Goal: Entertainment & Leisure: Browse casually

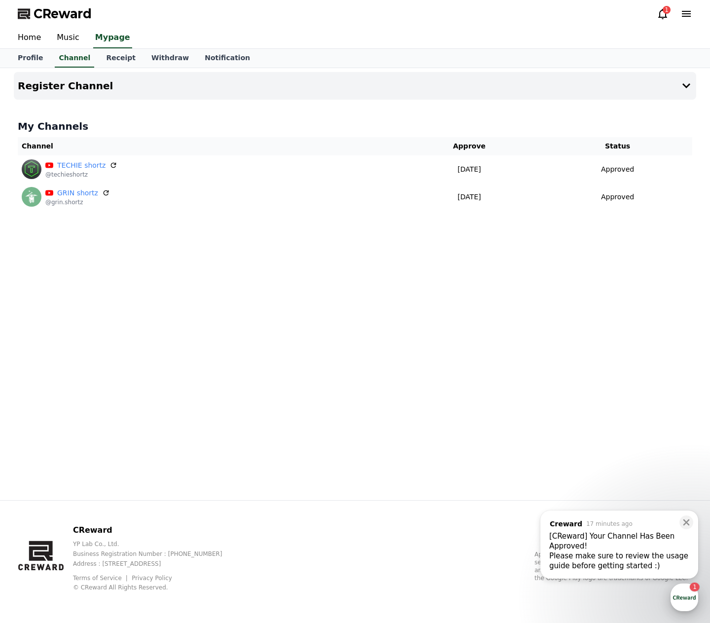
click at [677, 602] on div "button" at bounding box center [685, 597] width 28 height 28
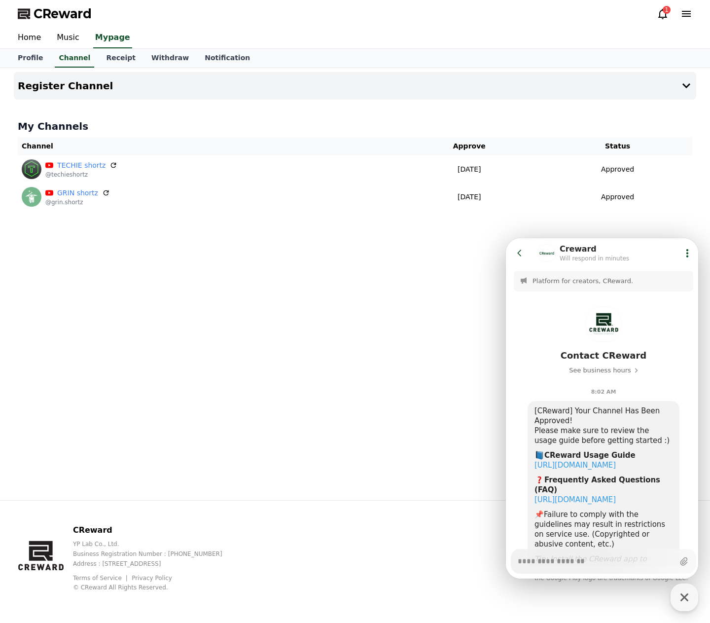
type textarea "*"
click at [280, 279] on div "Register Channel My Channels Channel Approve Status TECHIE shortz @techieshortz…" at bounding box center [355, 284] width 690 height 432
click at [440, 258] on div "Register Channel My Channels Channel Approve Status TECHIE shortz @techieshortz…" at bounding box center [355, 284] width 690 height 432
click at [658, 11] on icon at bounding box center [663, 14] width 12 height 12
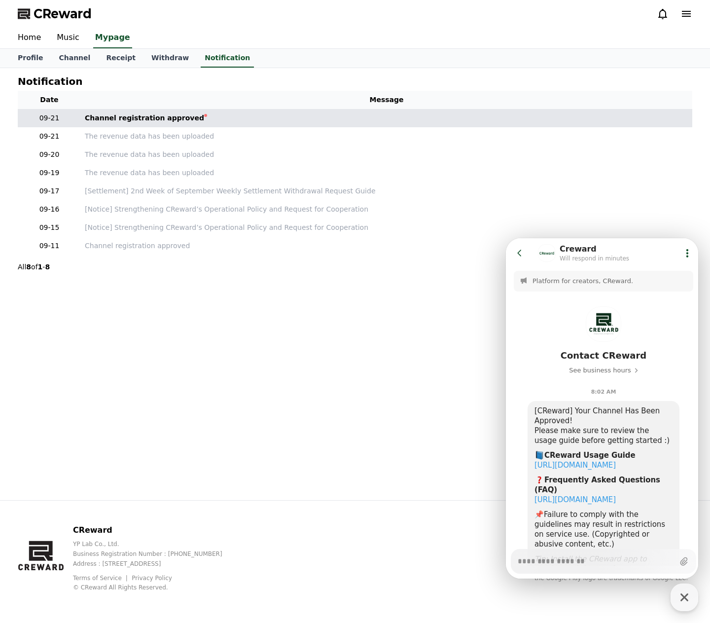
click at [197, 115] on td "Channel registration approved" at bounding box center [387, 118] width 612 height 18
click at [168, 118] on div "Channel registration approved" at bounding box center [144, 118] width 119 height 10
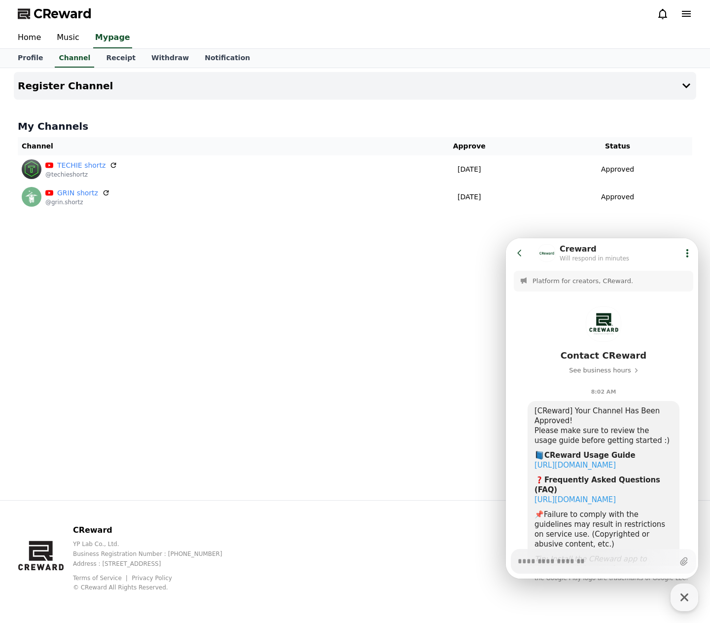
click at [196, 240] on div "Register Channel My Channels Channel Approve Status TECHIE shortz @techieshortz…" at bounding box center [355, 284] width 690 height 432
click at [36, 55] on link "Profile" at bounding box center [30, 58] width 41 height 19
select select "**********"
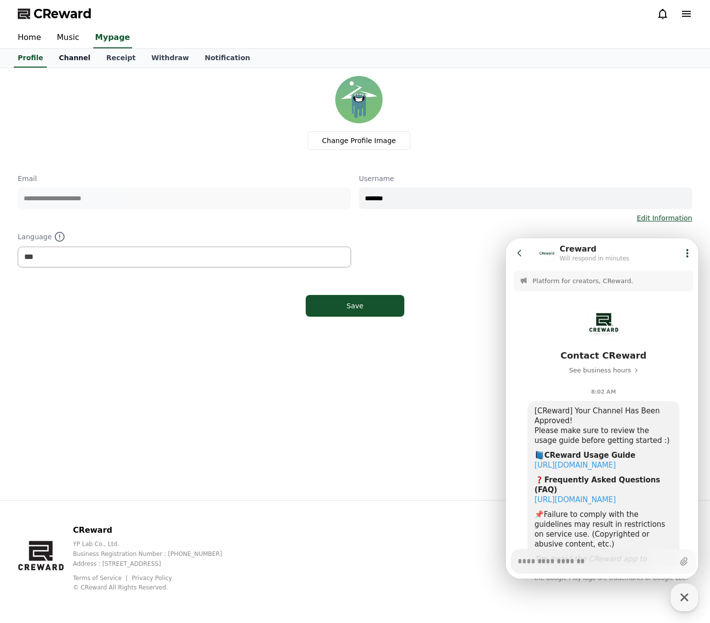
click at [73, 65] on link "Channel" at bounding box center [74, 58] width 47 height 19
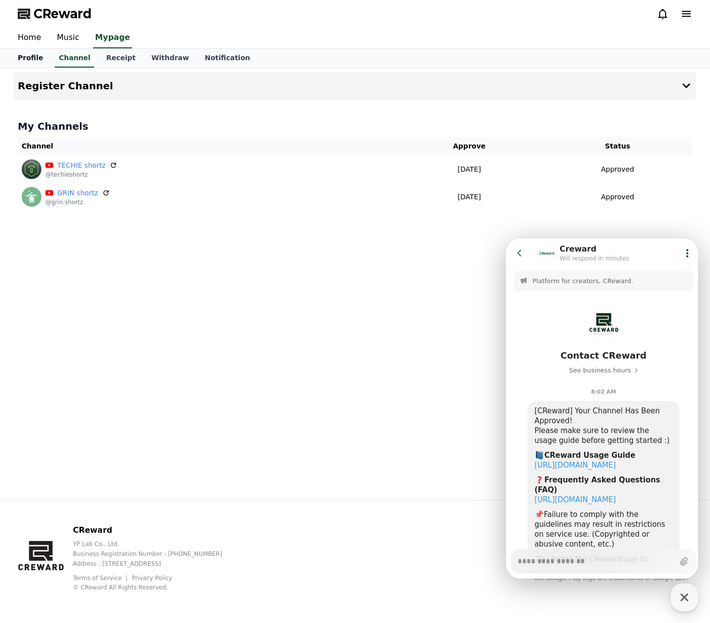
click at [16, 63] on link "Profile" at bounding box center [30, 58] width 41 height 19
select select "**********"
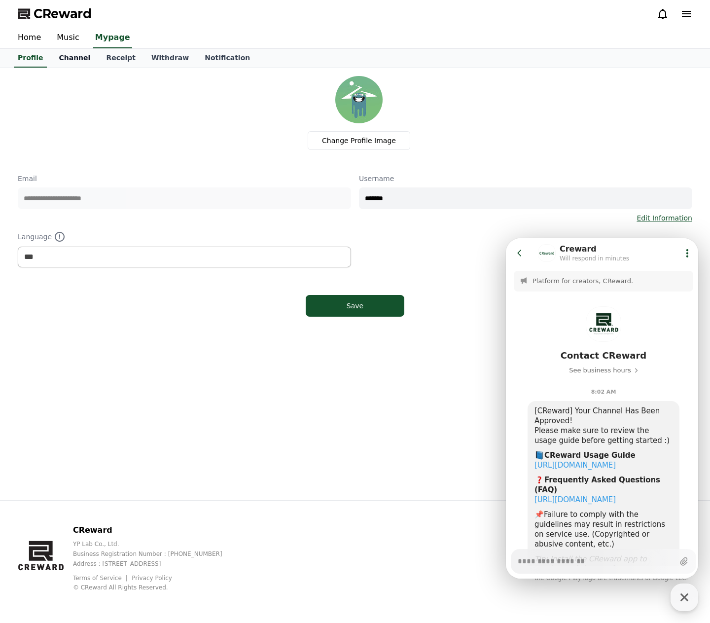
click at [55, 61] on link "Channel" at bounding box center [74, 58] width 47 height 19
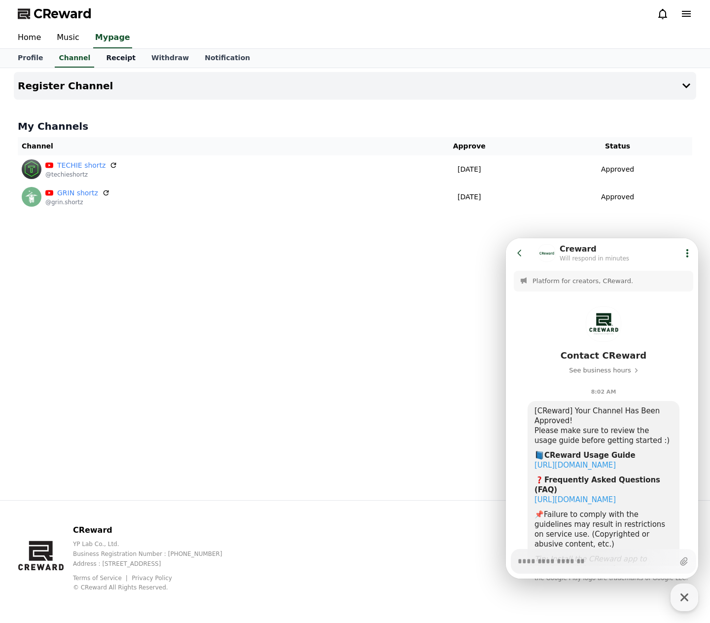
click at [110, 62] on link "Receipt" at bounding box center [120, 58] width 45 height 19
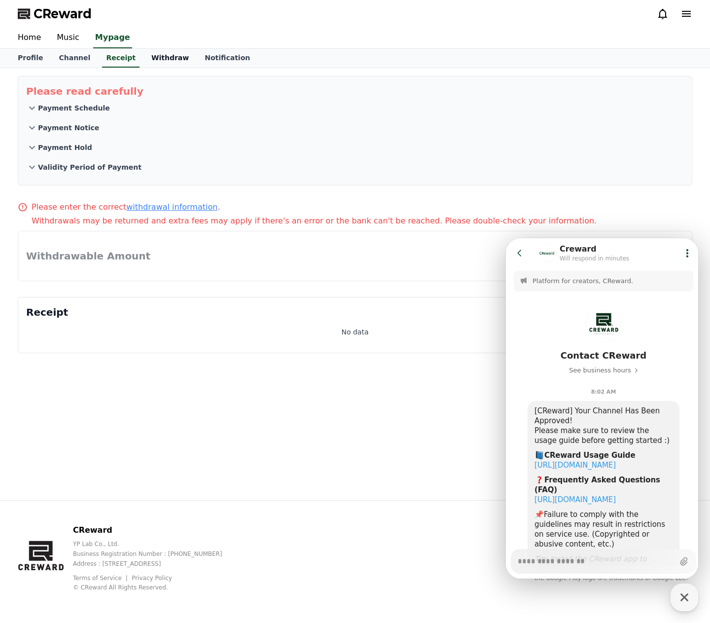
click at [144, 60] on link "Withdraw" at bounding box center [170, 58] width 53 height 19
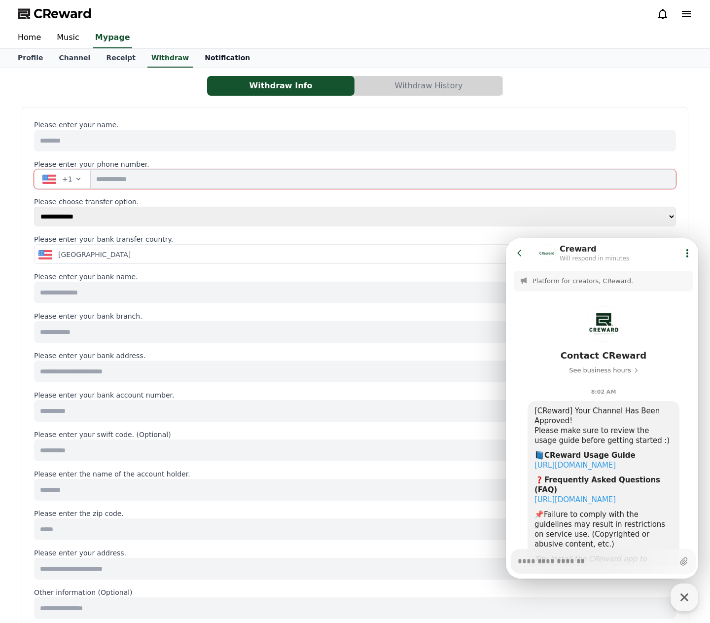
click at [203, 61] on link "Notification" at bounding box center [227, 58] width 61 height 19
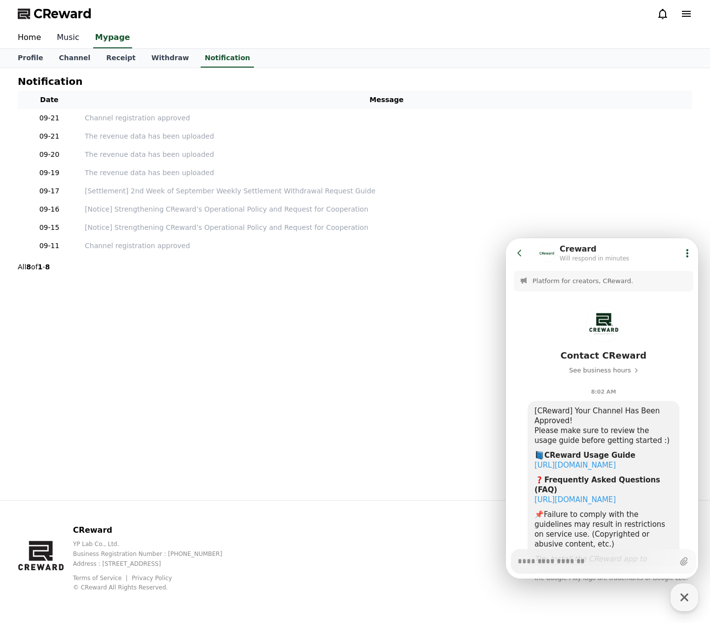
click at [71, 41] on link "Music" at bounding box center [68, 38] width 38 height 21
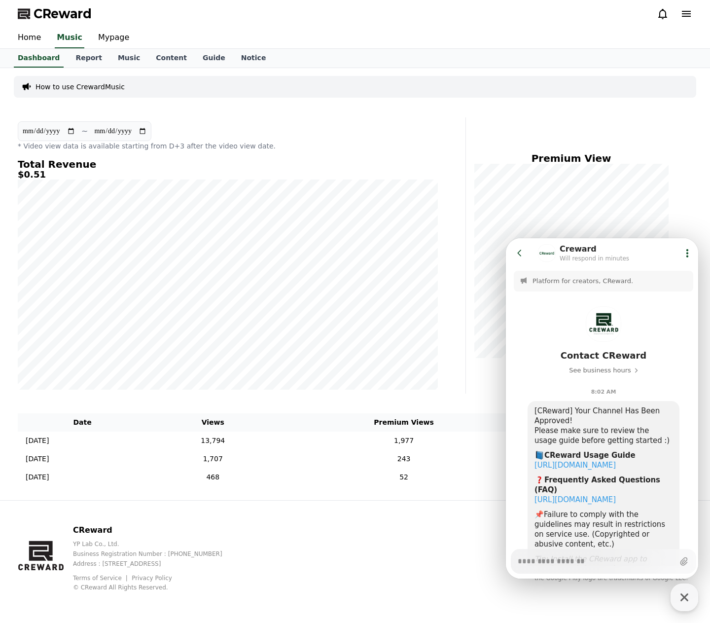
click at [519, 253] on icon at bounding box center [519, 253] width 4 height 6
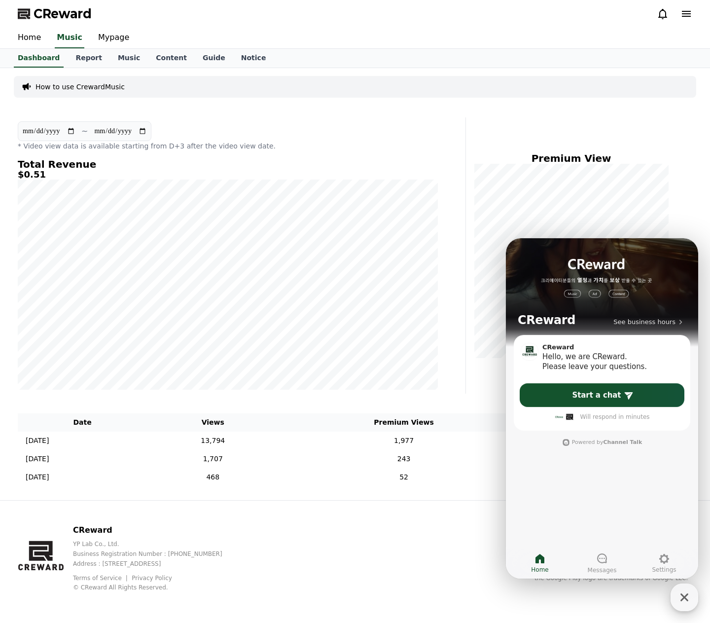
click at [688, 599] on icon "button" at bounding box center [685, 597] width 18 height 18
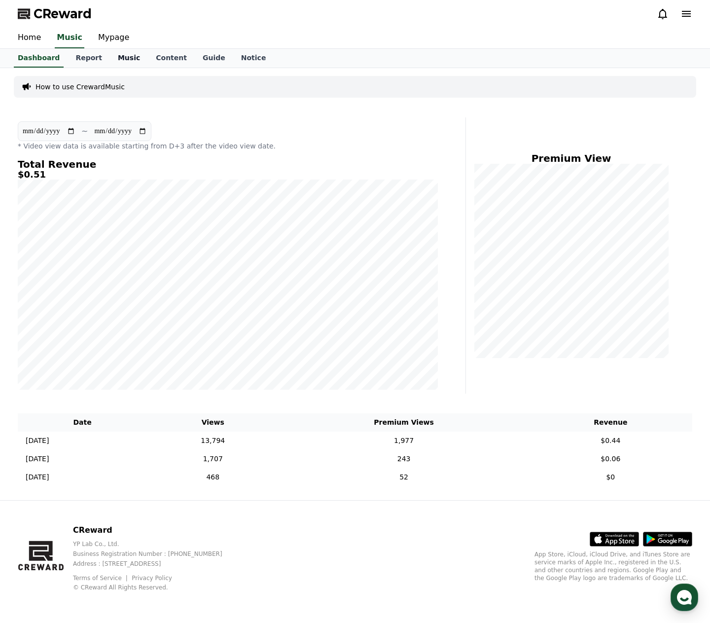
click at [110, 61] on link "Music" at bounding box center [129, 58] width 38 height 19
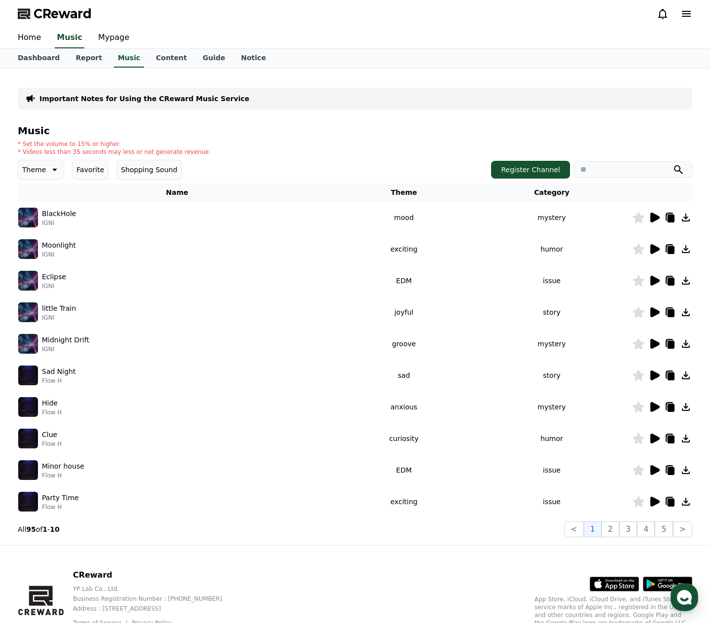
click at [654, 249] on icon at bounding box center [654, 249] width 9 height 10
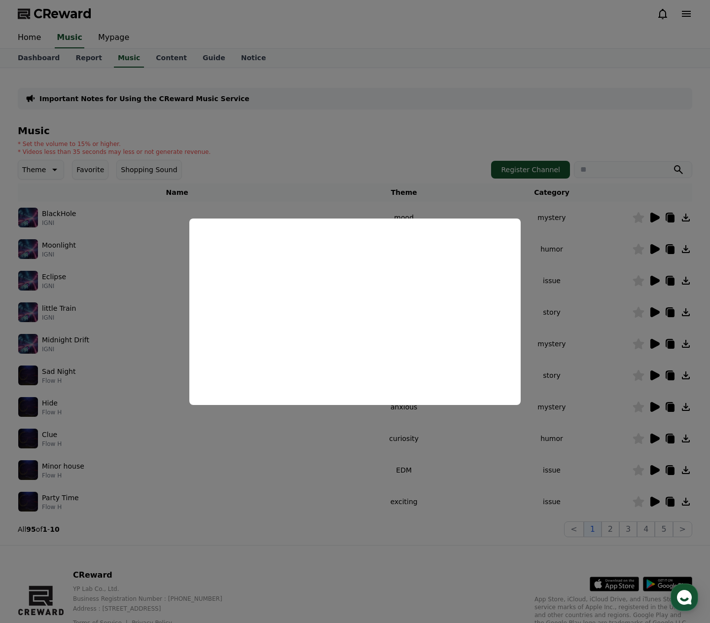
click at [614, 218] on button "close modal" at bounding box center [355, 311] width 710 height 623
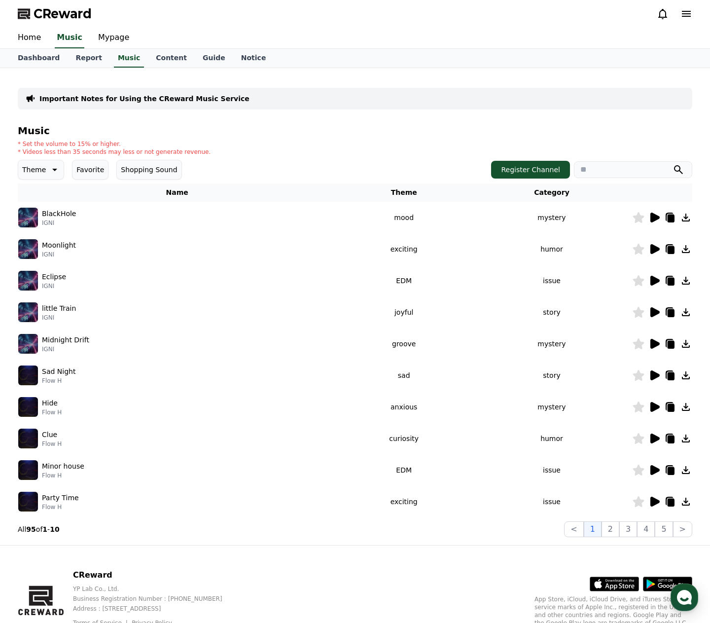
click at [654, 218] on icon at bounding box center [654, 218] width 9 height 10
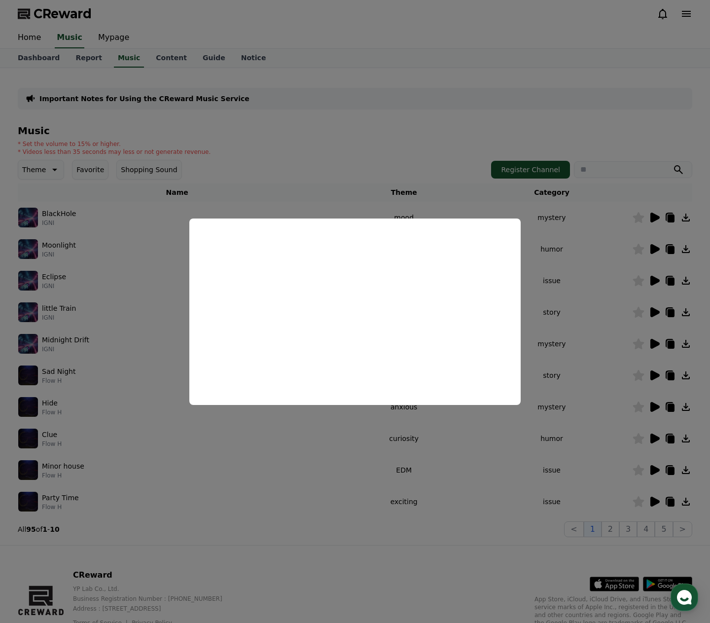
click at [654, 282] on button "close modal" at bounding box center [355, 311] width 710 height 623
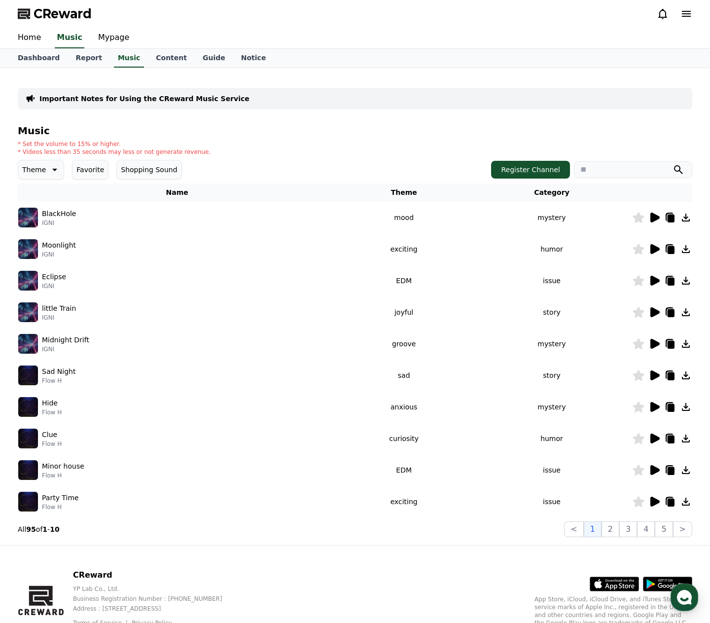
click at [656, 278] on icon at bounding box center [654, 281] width 9 height 10
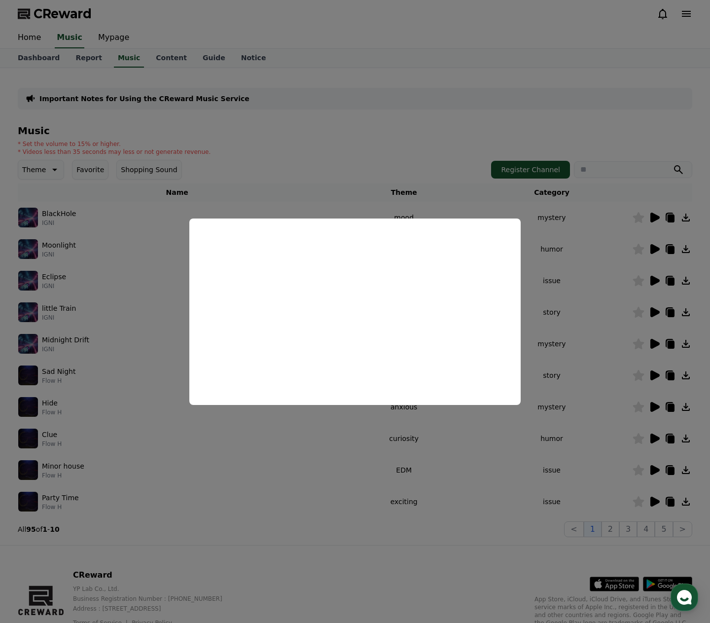
click at [657, 311] on button "close modal" at bounding box center [355, 311] width 710 height 623
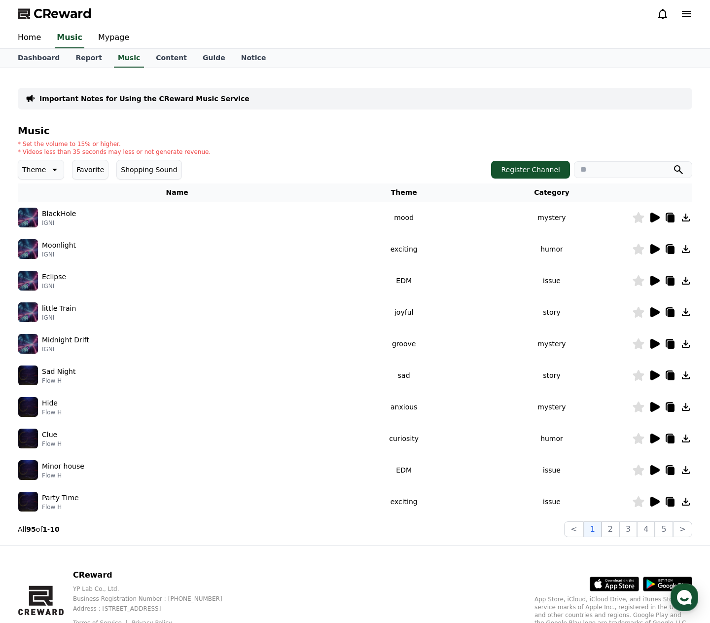
click at [655, 313] on icon at bounding box center [654, 312] width 9 height 10
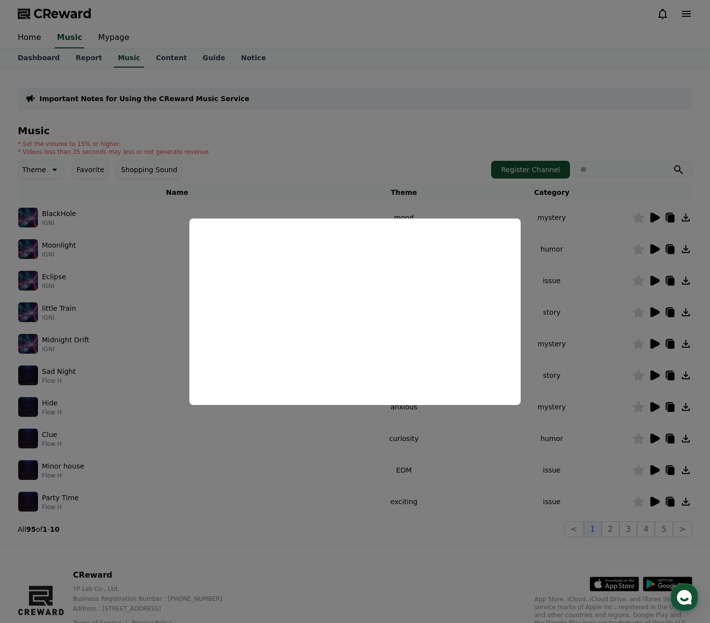
click at [581, 278] on button "close modal" at bounding box center [355, 311] width 710 height 623
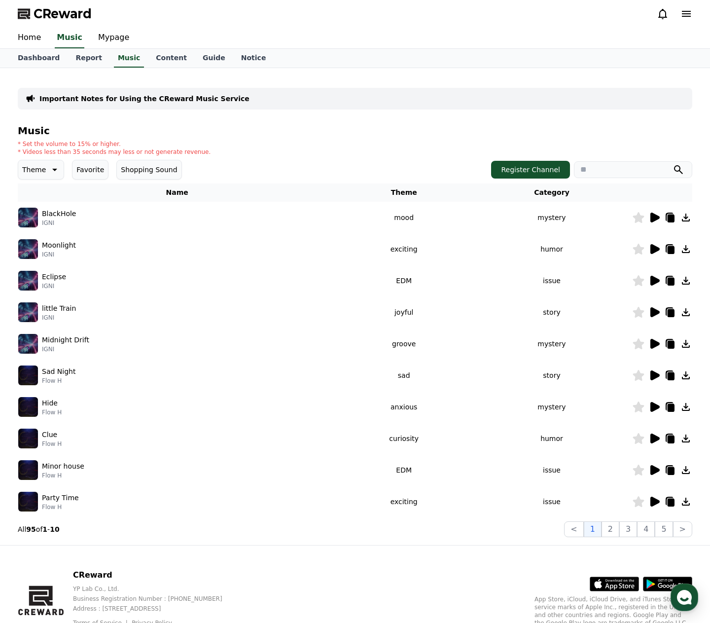
click at [653, 345] on icon at bounding box center [654, 344] width 9 height 10
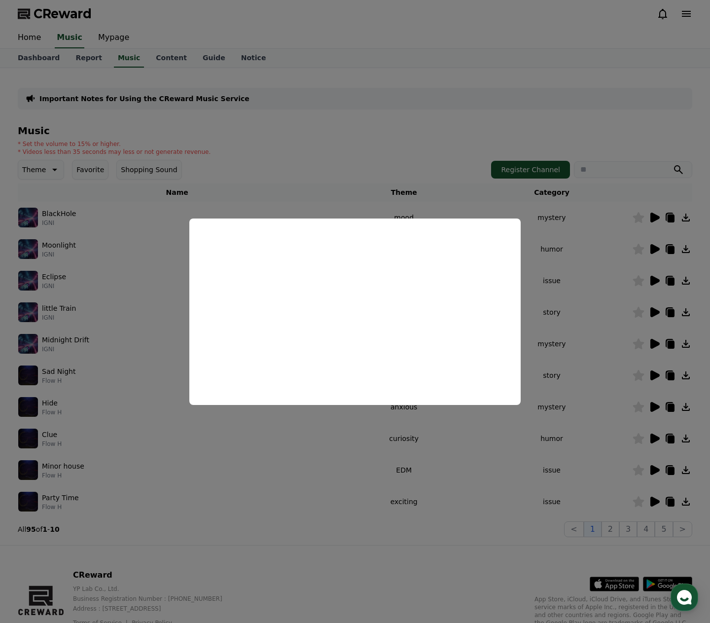
click at [584, 75] on button "close modal" at bounding box center [355, 311] width 710 height 623
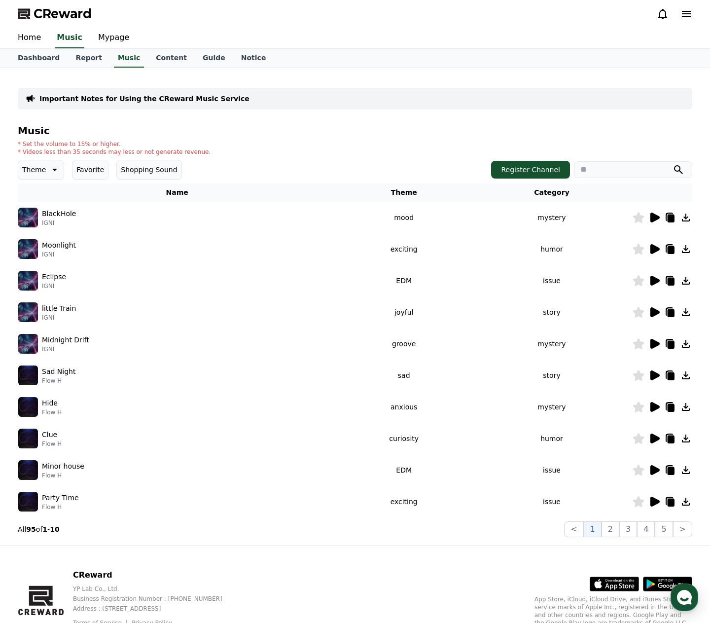
click at [656, 376] on icon at bounding box center [654, 375] width 9 height 10
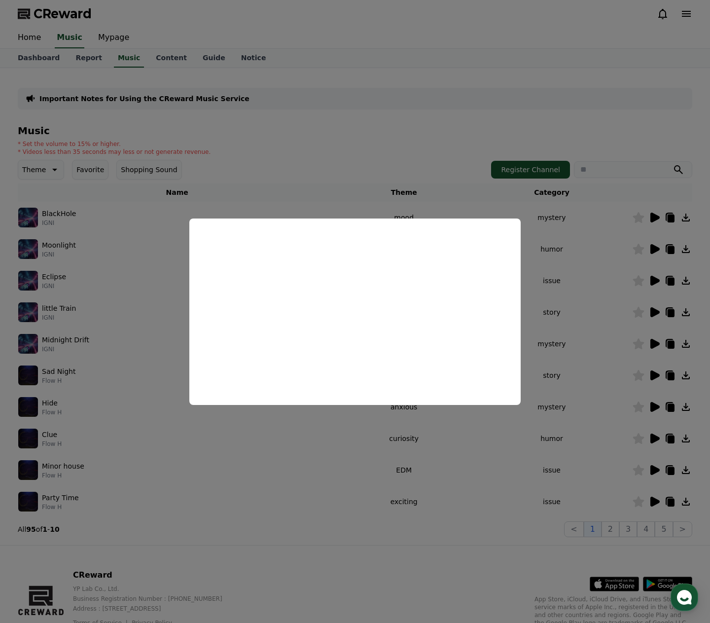
click at [372, 175] on button "close modal" at bounding box center [355, 311] width 710 height 623
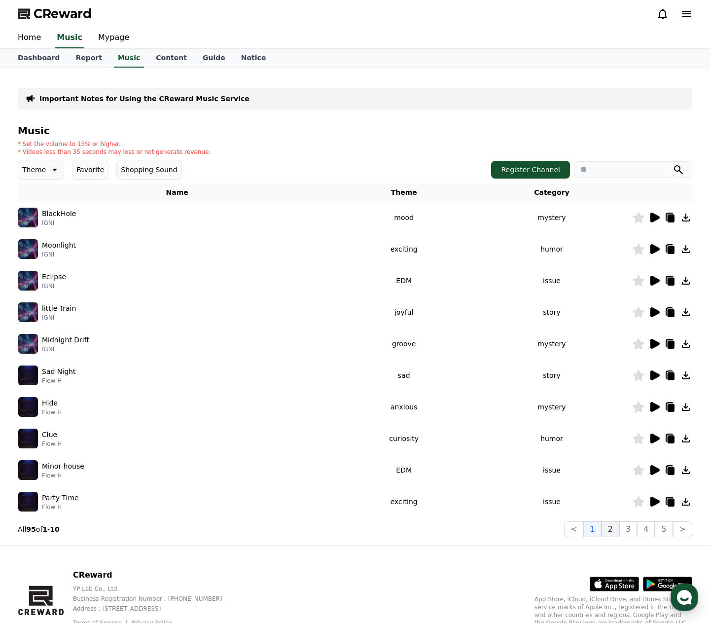
click at [612, 528] on button "2" at bounding box center [611, 529] width 18 height 16
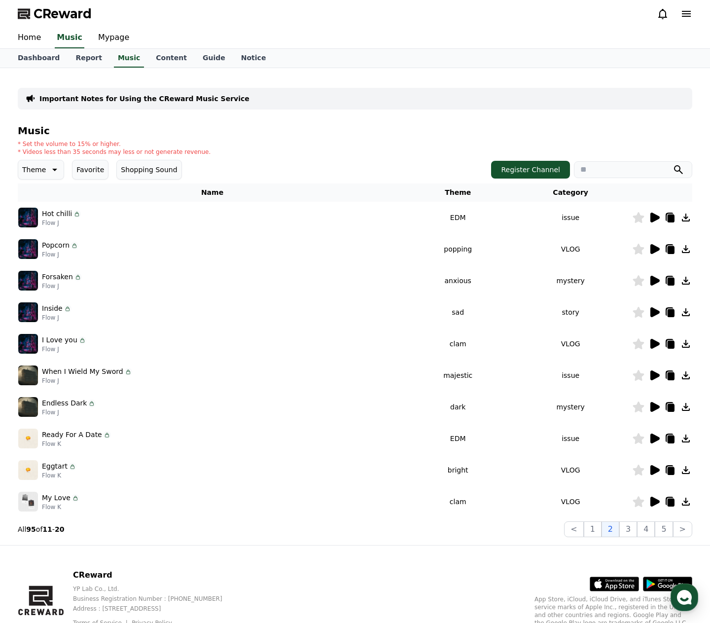
click at [656, 216] on icon at bounding box center [654, 218] width 9 height 10
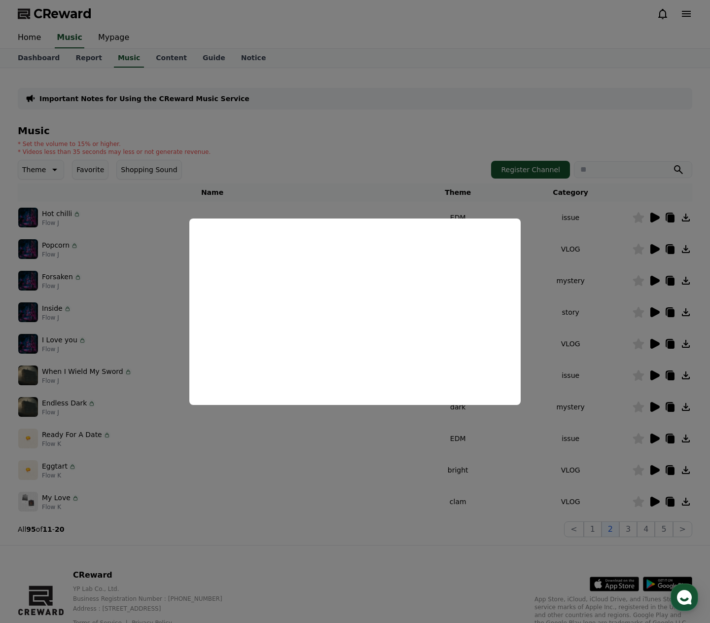
click at [657, 248] on button "close modal" at bounding box center [355, 311] width 710 height 623
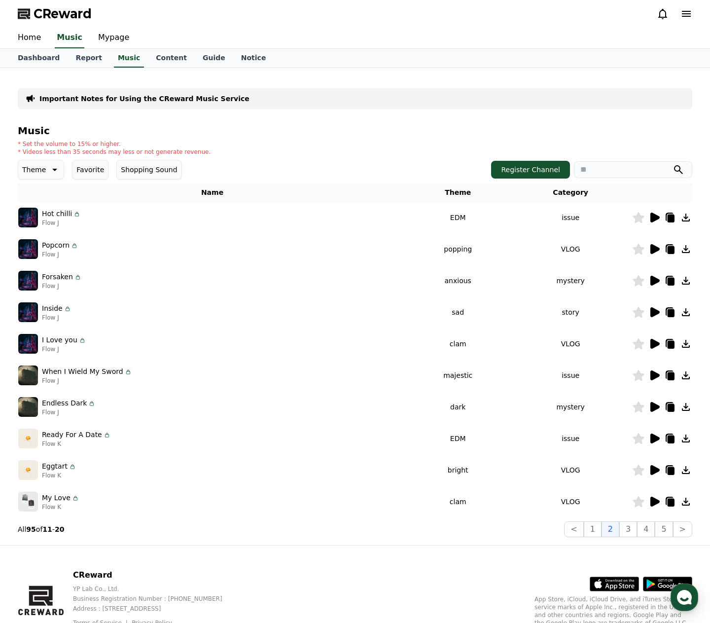
click at [657, 249] on icon at bounding box center [654, 249] width 9 height 10
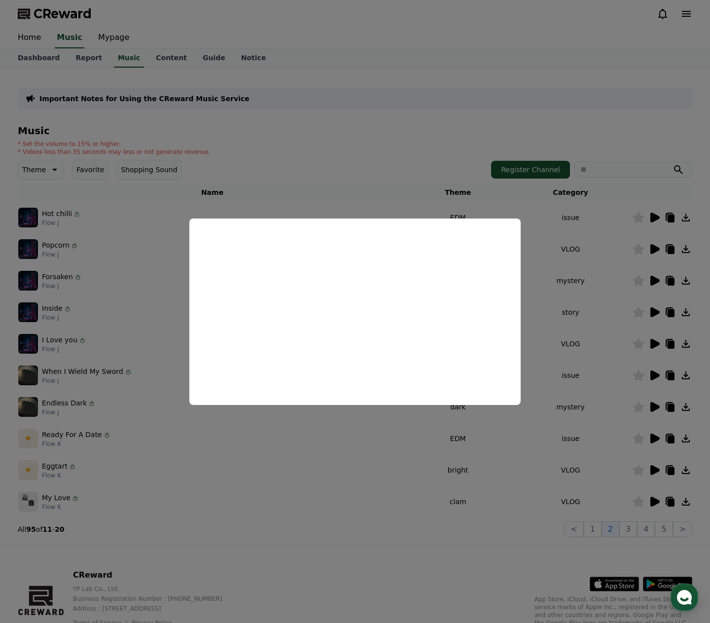
click at [607, 261] on button "close modal" at bounding box center [355, 311] width 710 height 623
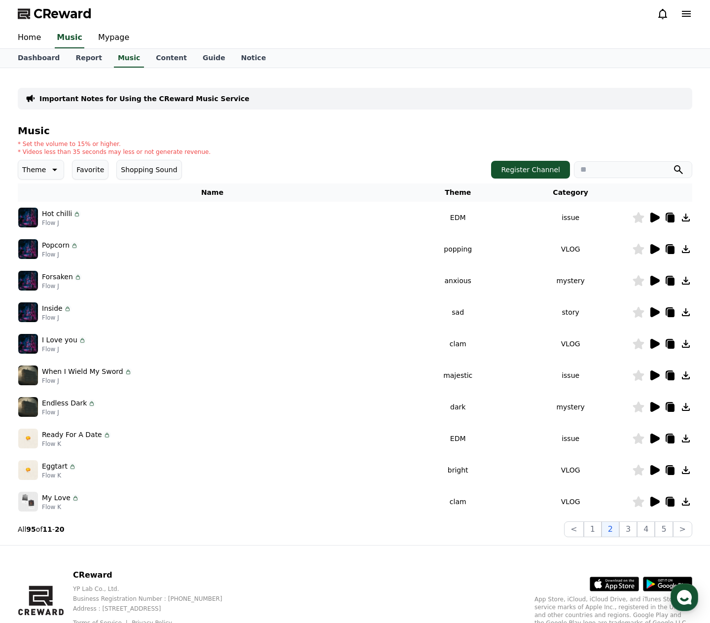
click at [654, 280] on icon at bounding box center [654, 281] width 9 height 10
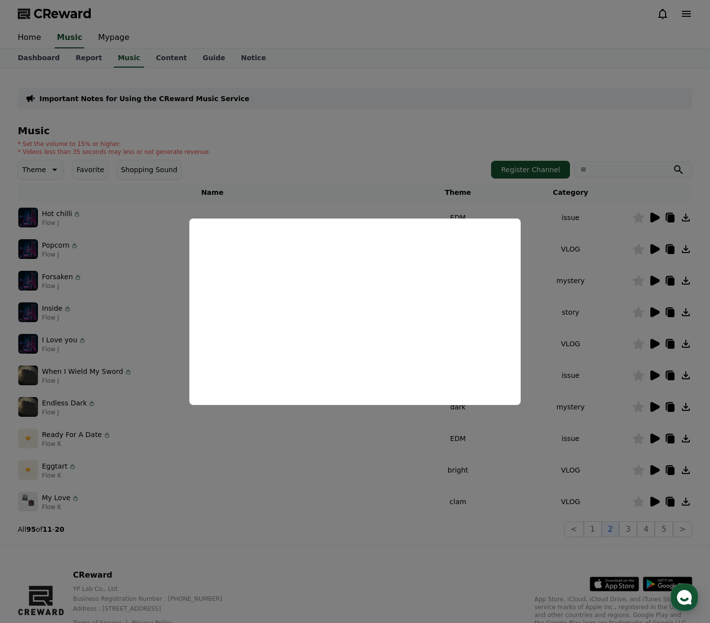
click at [621, 305] on button "close modal" at bounding box center [355, 311] width 710 height 623
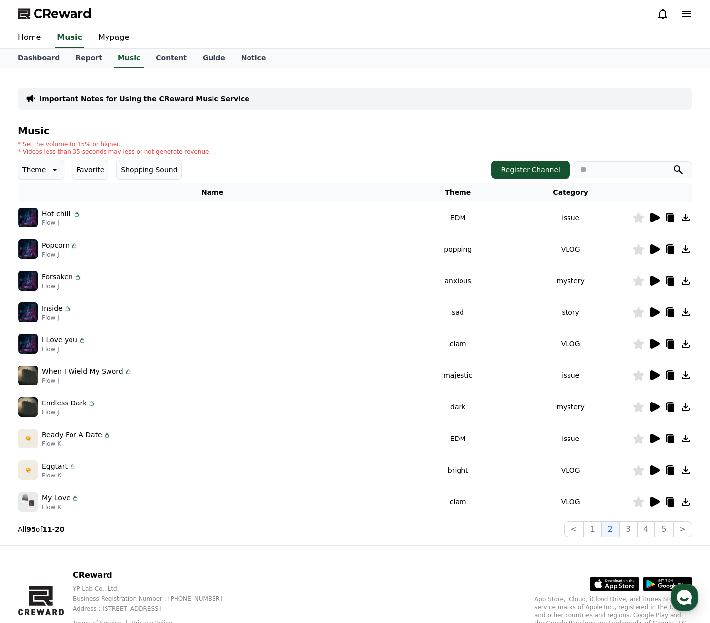
click at [657, 310] on icon at bounding box center [654, 312] width 9 height 10
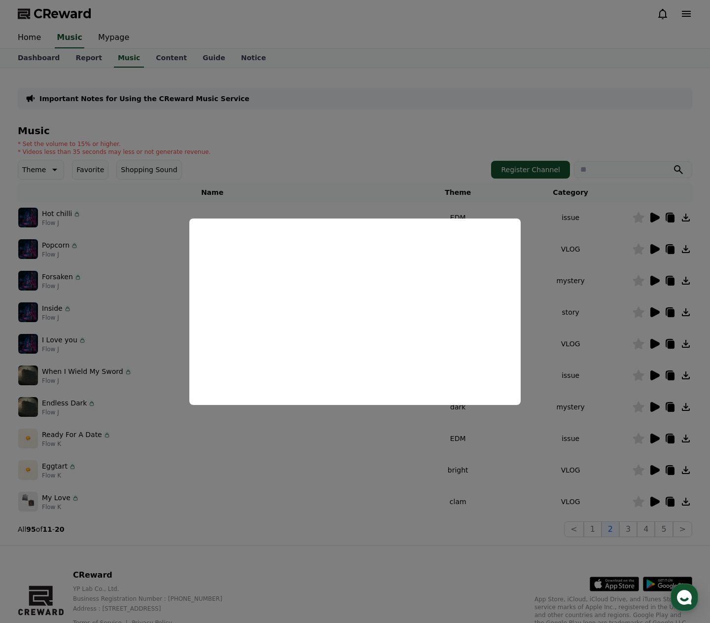
drag, startPoint x: 402, startPoint y: 449, endPoint x: 408, endPoint y: 452, distance: 6.4
click at [402, 449] on button "close modal" at bounding box center [355, 311] width 710 height 623
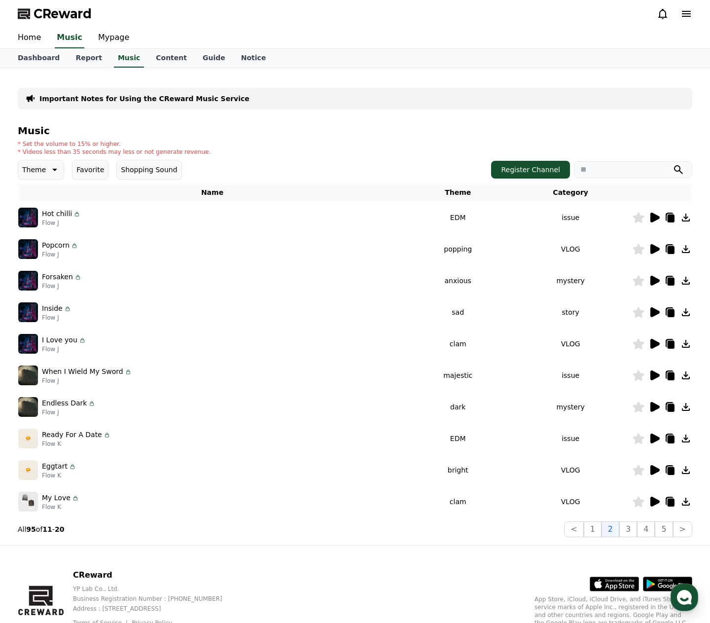
click at [650, 344] on icon at bounding box center [654, 344] width 12 height 12
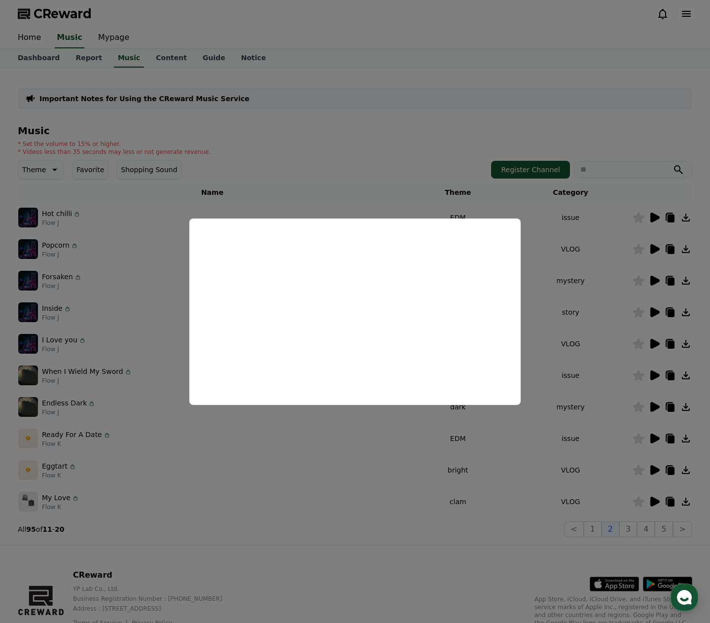
click at [563, 257] on button "close modal" at bounding box center [355, 311] width 710 height 623
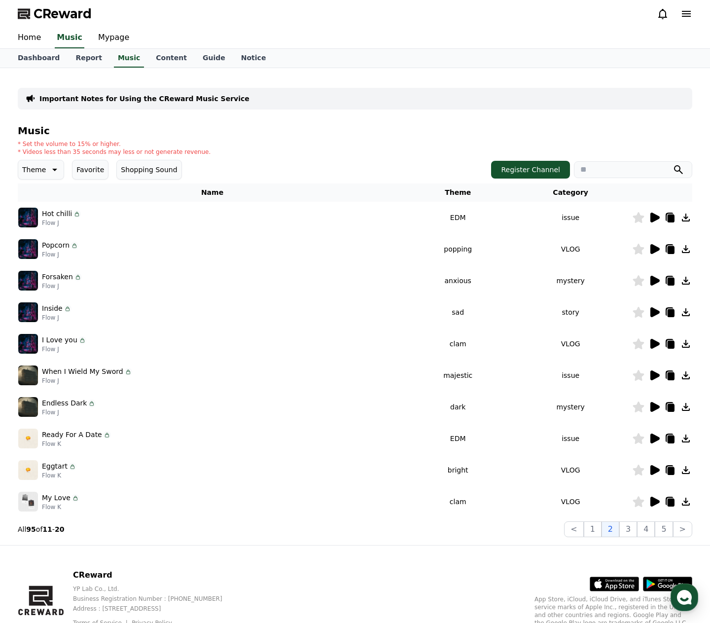
click at [657, 374] on icon at bounding box center [654, 375] width 9 height 10
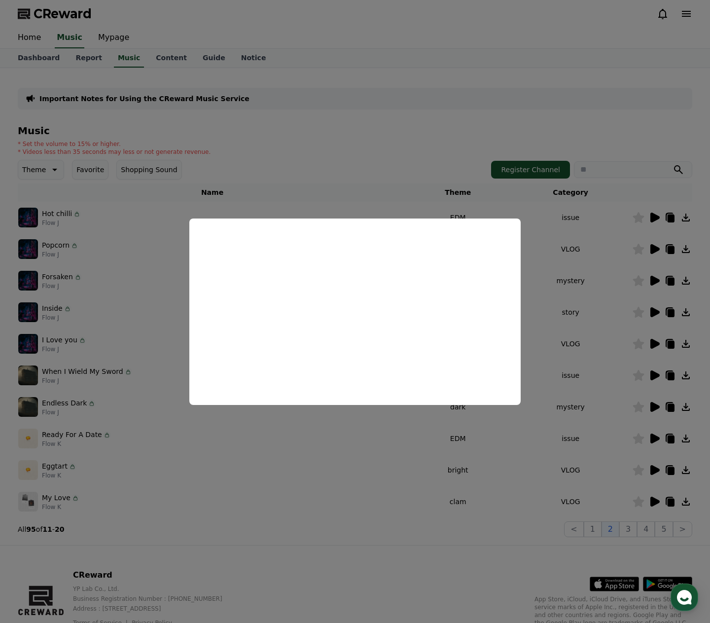
click at [641, 411] on button "close modal" at bounding box center [355, 311] width 710 height 623
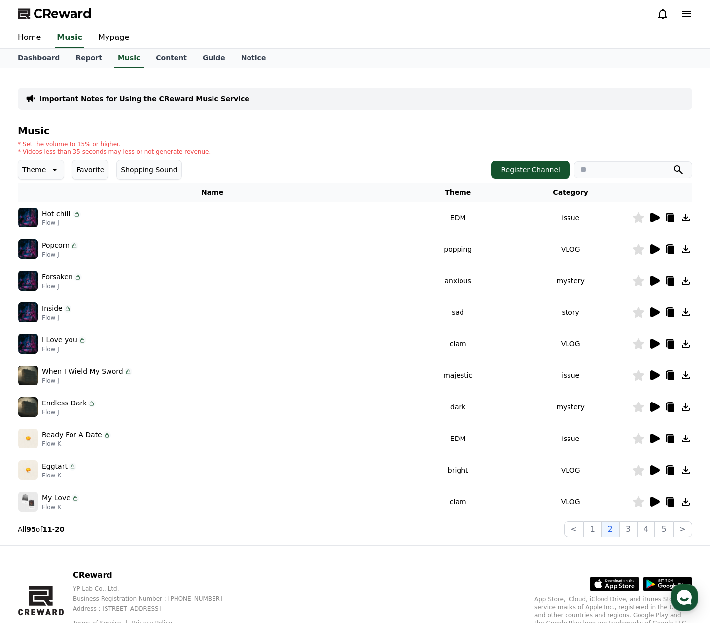
click at [651, 409] on icon at bounding box center [654, 407] width 9 height 10
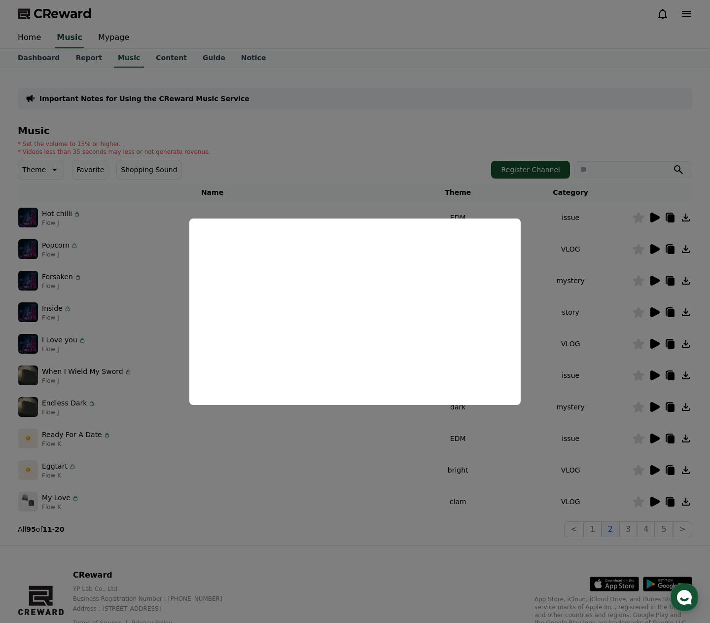
click at [605, 434] on button "close modal" at bounding box center [355, 311] width 710 height 623
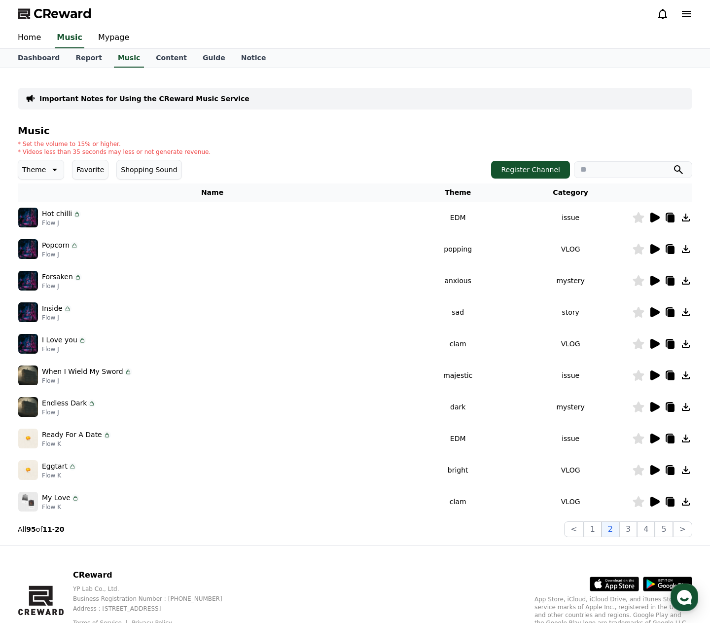
click at [655, 436] on icon at bounding box center [654, 438] width 9 height 10
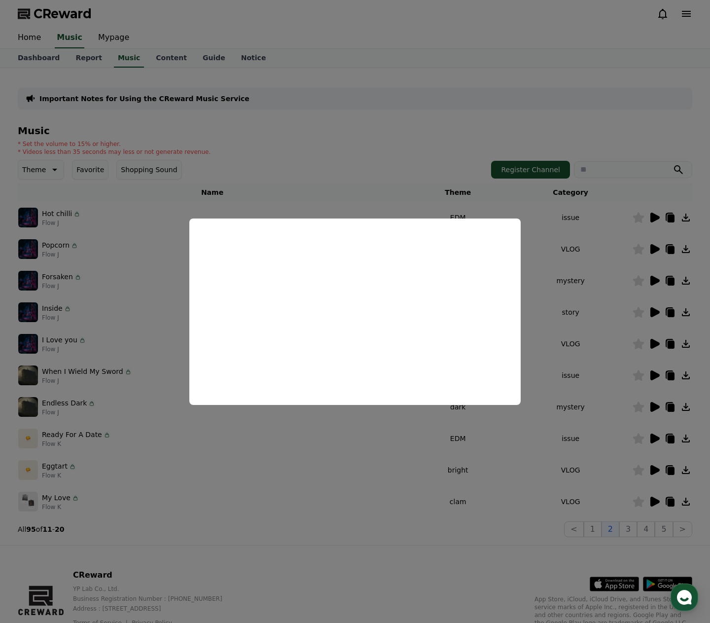
drag, startPoint x: 430, startPoint y: 462, endPoint x: 474, endPoint y: 470, distance: 44.7
click at [431, 462] on button "close modal" at bounding box center [355, 311] width 710 height 623
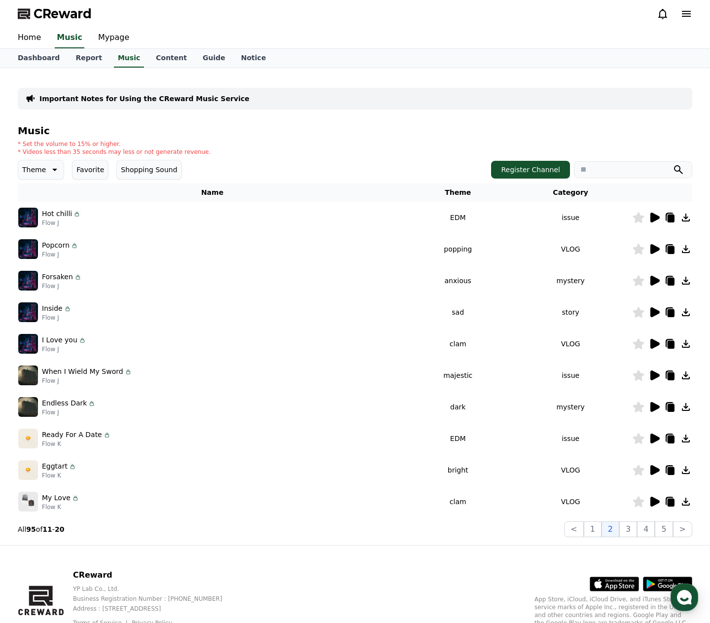
click at [651, 471] on icon at bounding box center [654, 470] width 9 height 10
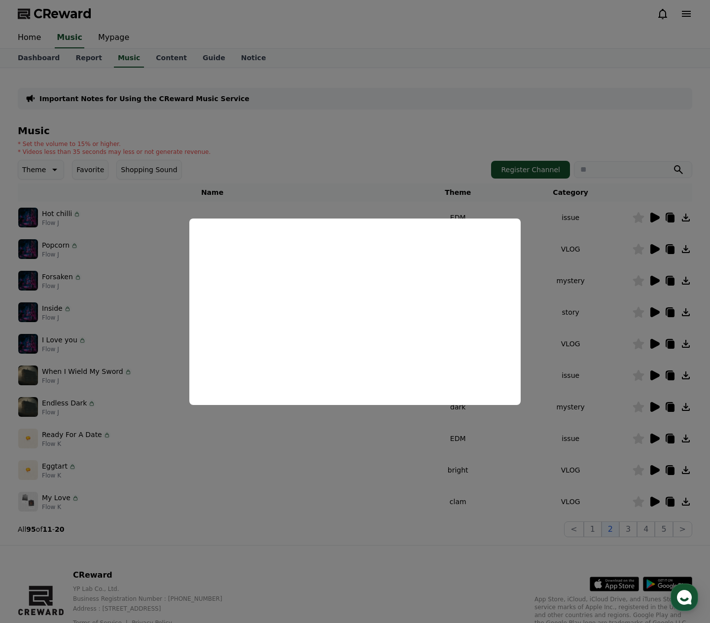
click at [617, 497] on button "close modal" at bounding box center [355, 311] width 710 height 623
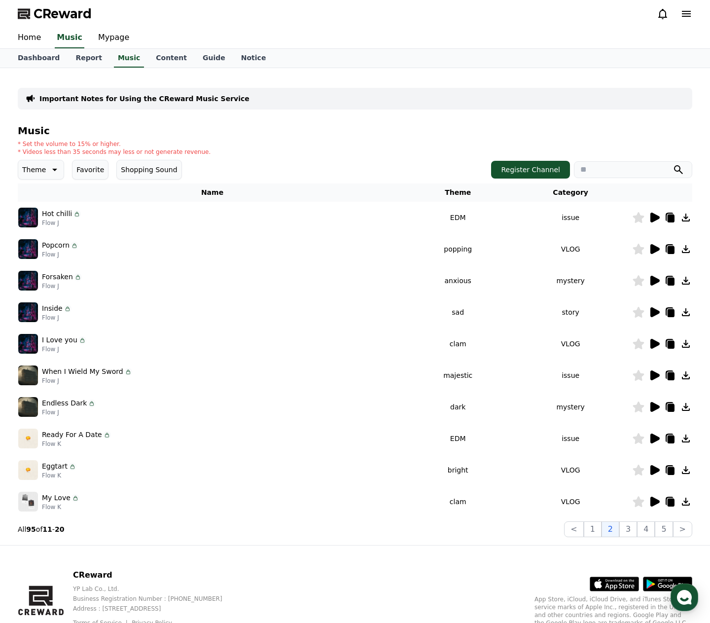
click at [652, 502] on icon at bounding box center [654, 502] width 9 height 10
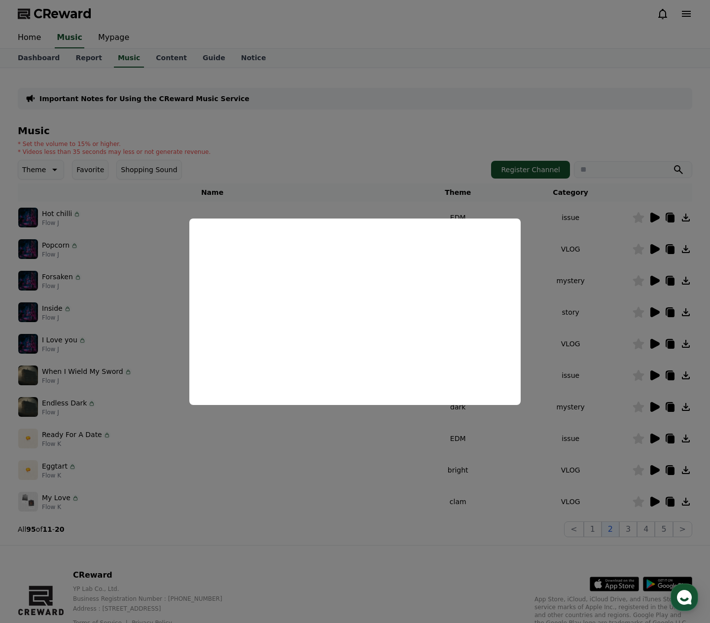
click at [644, 533] on button "close modal" at bounding box center [355, 311] width 710 height 623
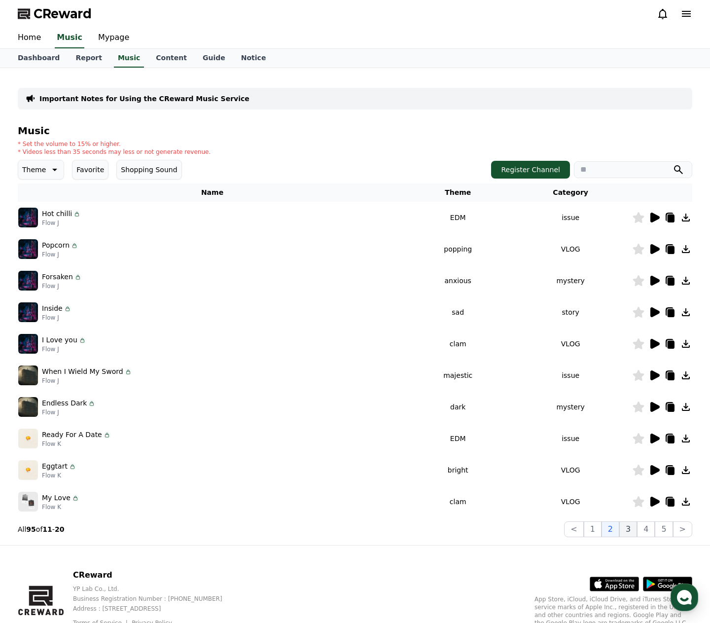
click at [632, 529] on button "3" at bounding box center [628, 529] width 18 height 16
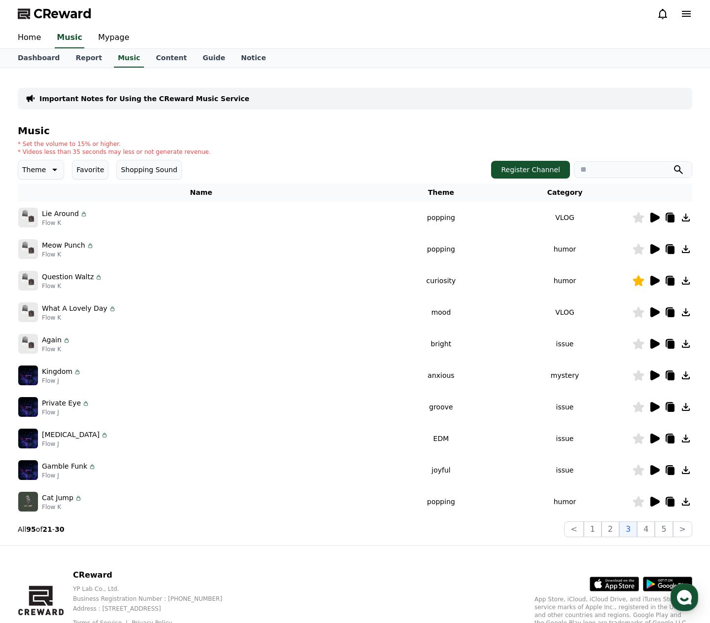
click at [656, 278] on icon at bounding box center [654, 281] width 9 height 10
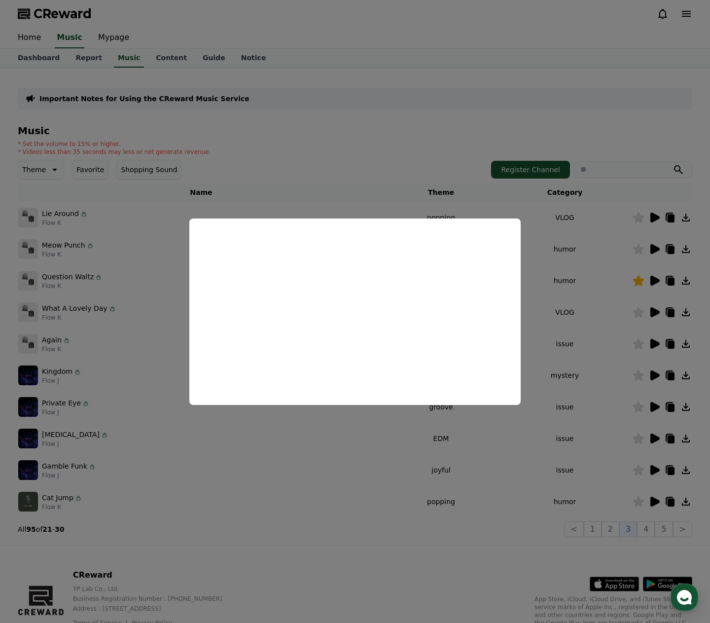
click at [409, 186] on button "close modal" at bounding box center [355, 311] width 710 height 623
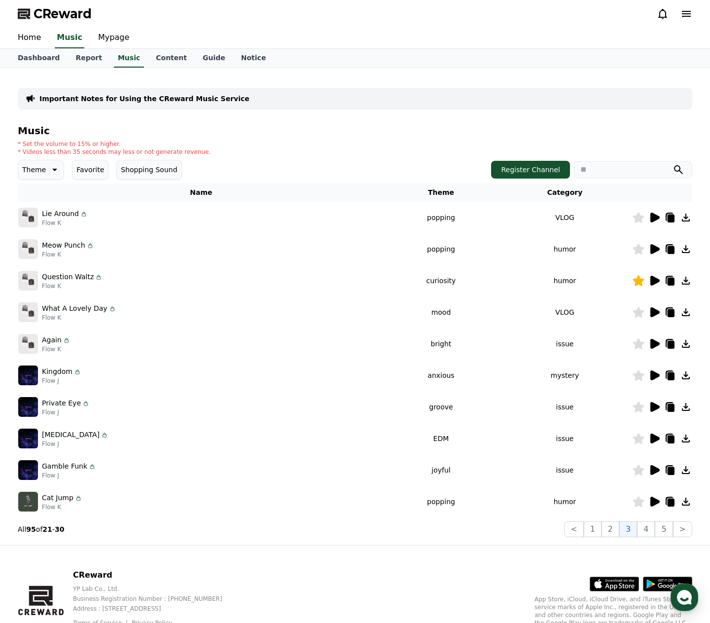
click at [653, 376] on icon at bounding box center [654, 375] width 9 height 10
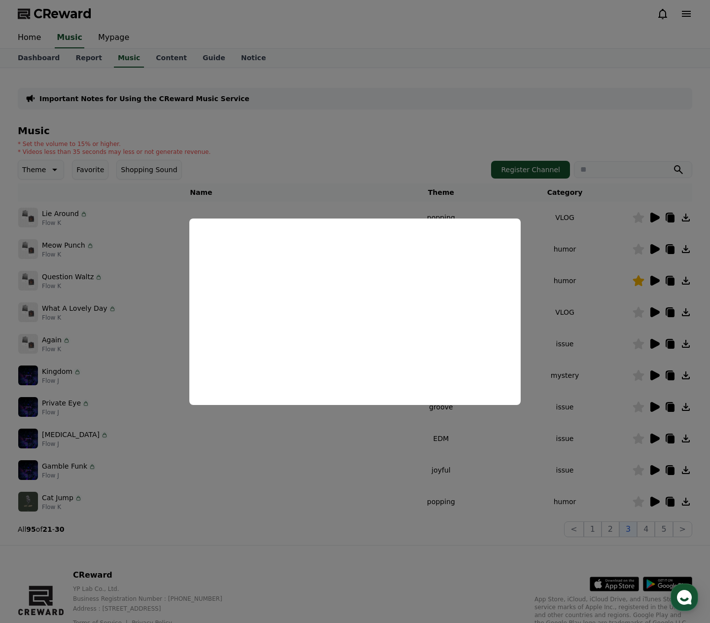
click at [473, 188] on button "close modal" at bounding box center [355, 311] width 710 height 623
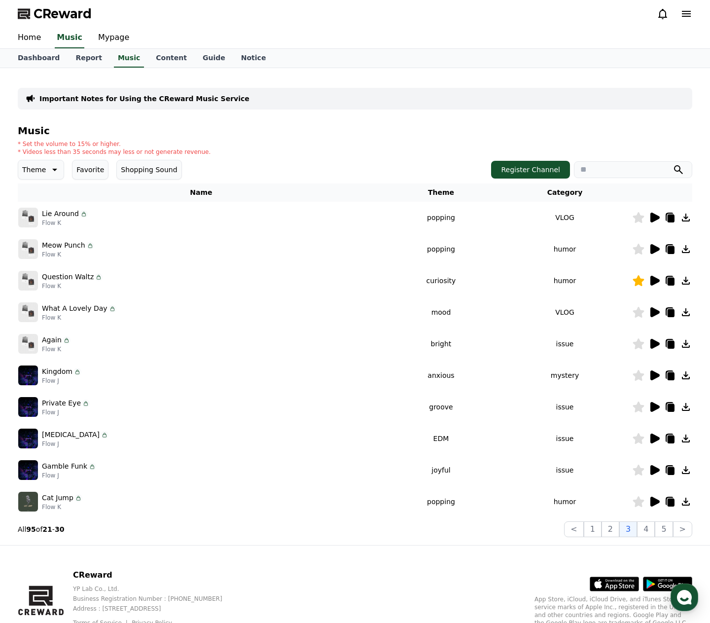
click at [656, 503] on icon at bounding box center [654, 502] width 9 height 10
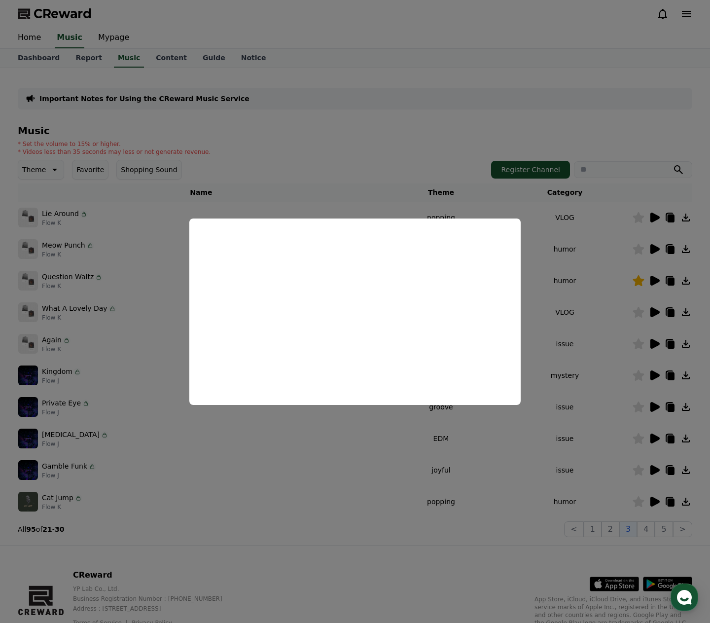
click at [368, 489] on button "close modal" at bounding box center [355, 311] width 710 height 623
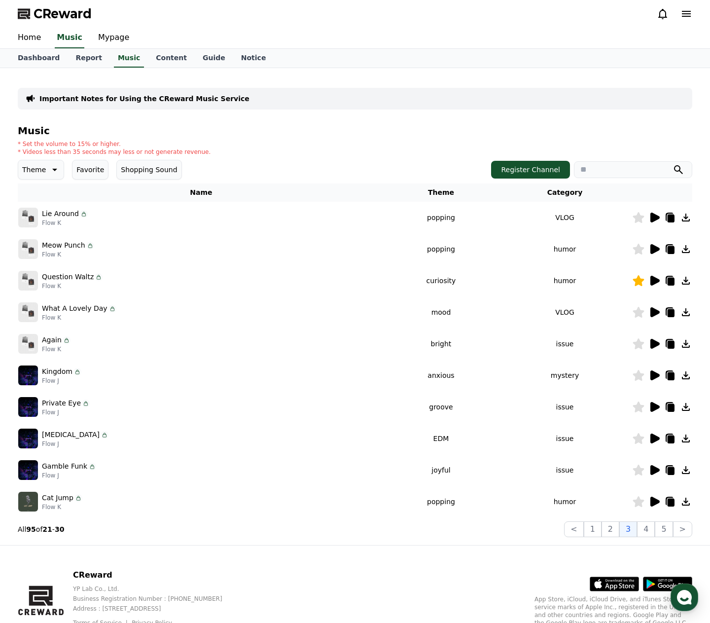
click at [640, 504] on icon at bounding box center [638, 501] width 11 height 11
click at [653, 249] on icon at bounding box center [654, 249] width 9 height 10
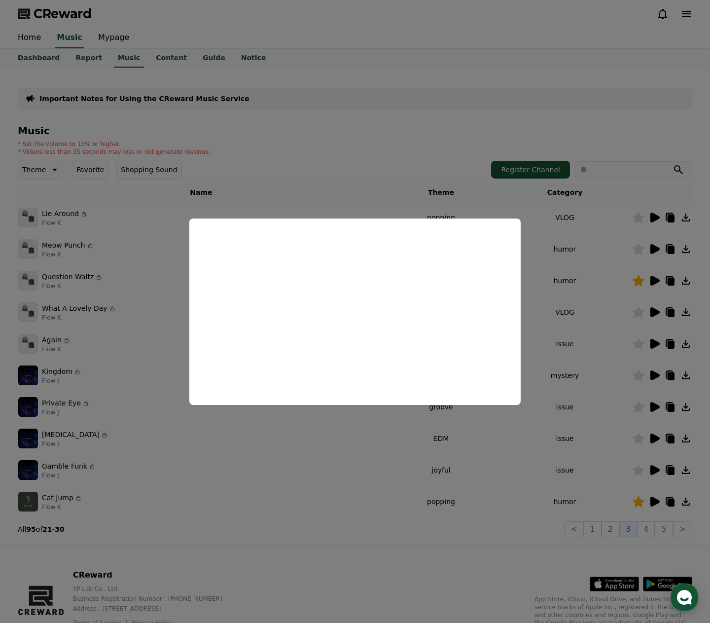
click at [576, 236] on button "close modal" at bounding box center [355, 311] width 710 height 623
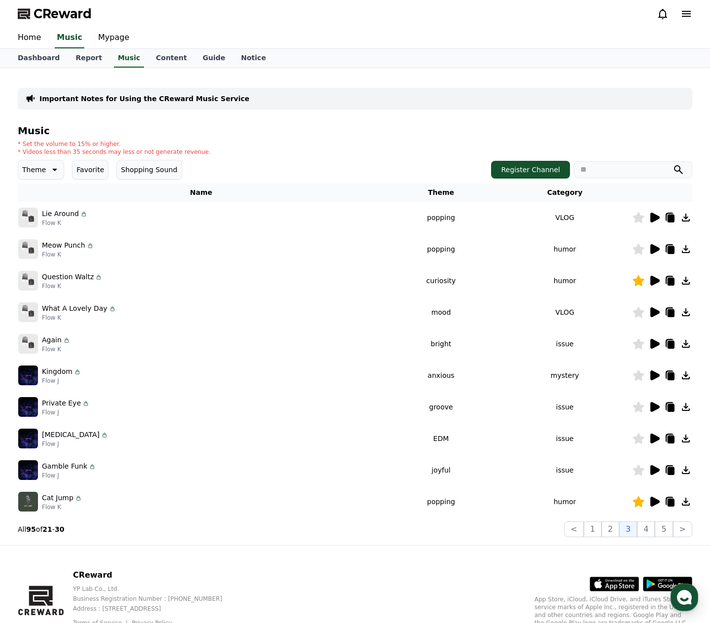
click at [656, 219] on icon at bounding box center [654, 218] width 9 height 10
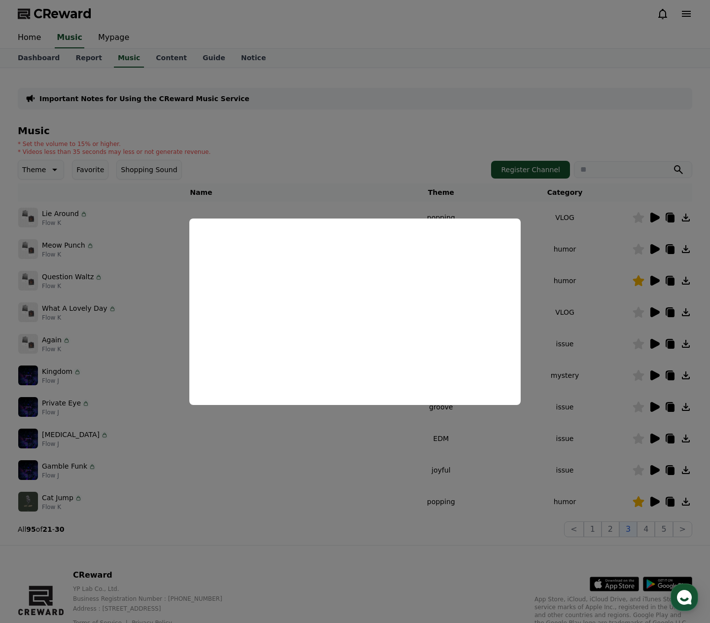
click at [606, 228] on button "close modal" at bounding box center [355, 311] width 710 height 623
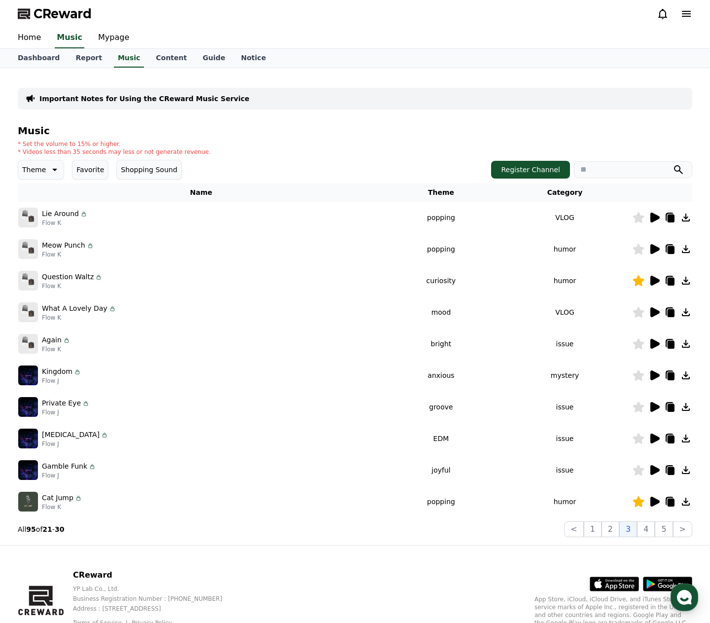
click at [640, 216] on icon at bounding box center [638, 217] width 11 height 11
click at [653, 345] on icon at bounding box center [654, 344] width 9 height 10
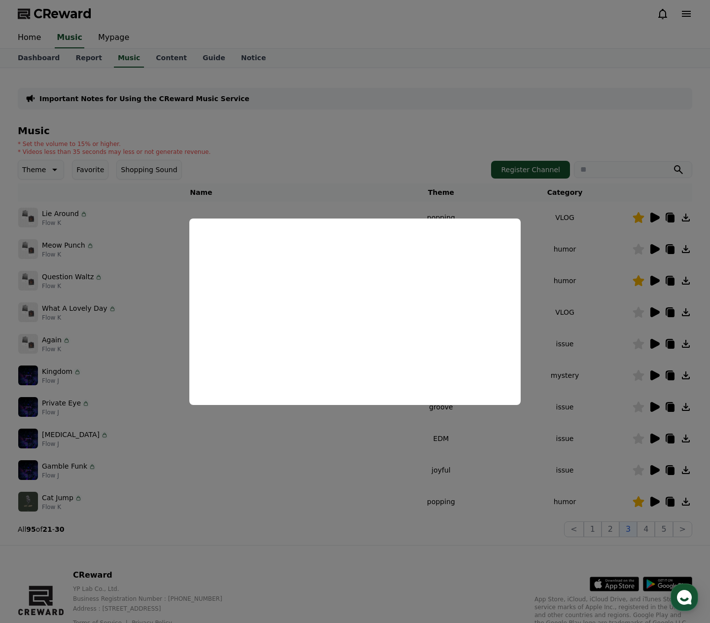
click at [339, 447] on button "close modal" at bounding box center [355, 311] width 710 height 623
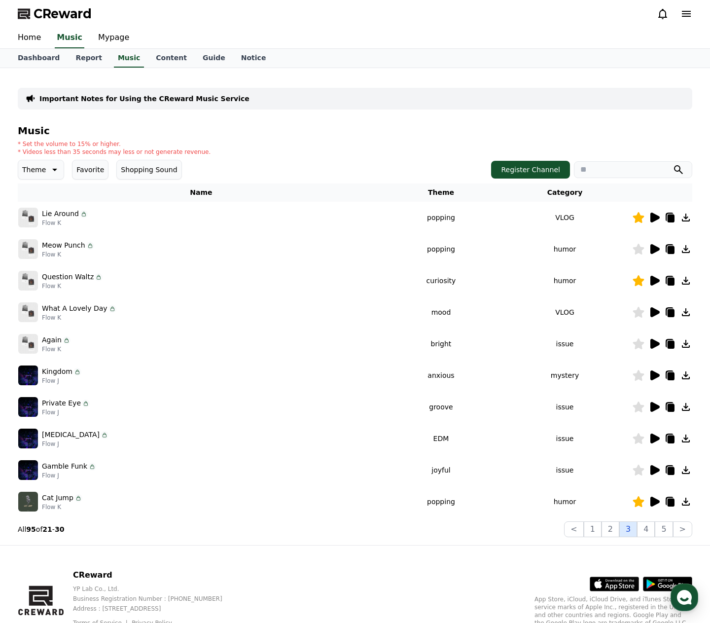
click at [630, 528] on button "3" at bounding box center [628, 529] width 18 height 16
